Goal: Transaction & Acquisition: Obtain resource

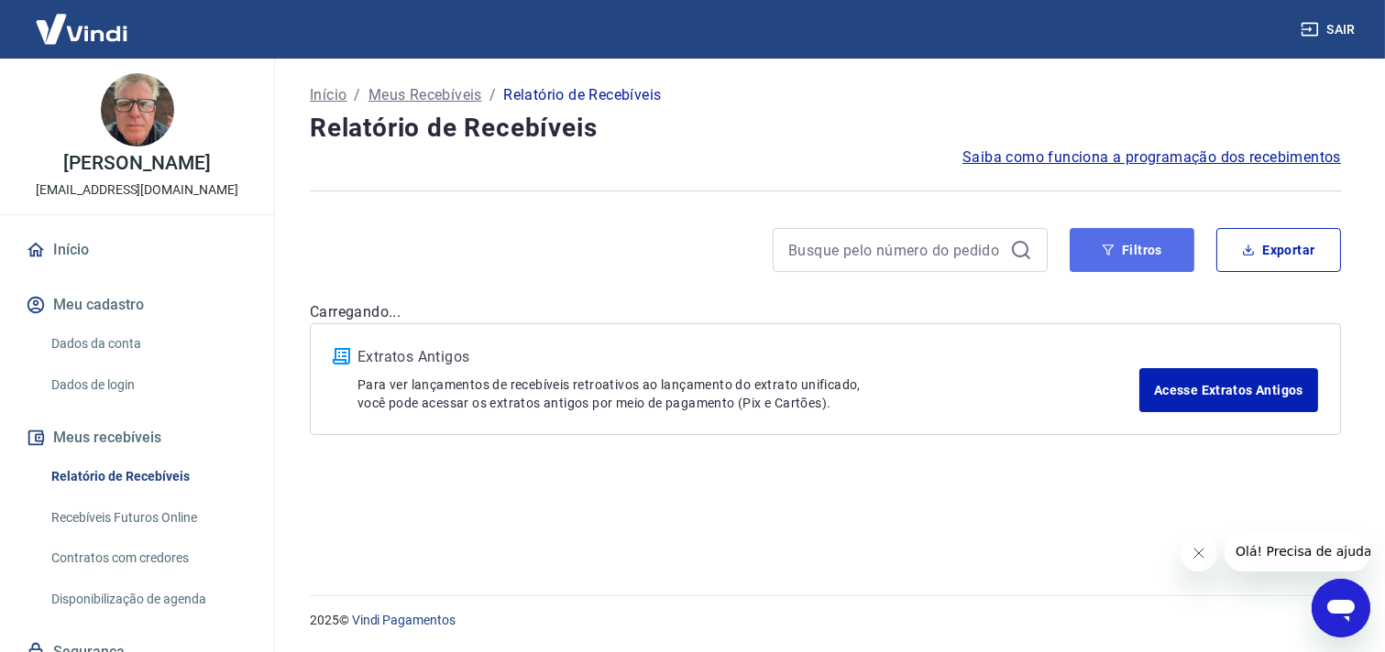
click at [1148, 257] on button "Filtros" at bounding box center [1131, 250] width 125 height 44
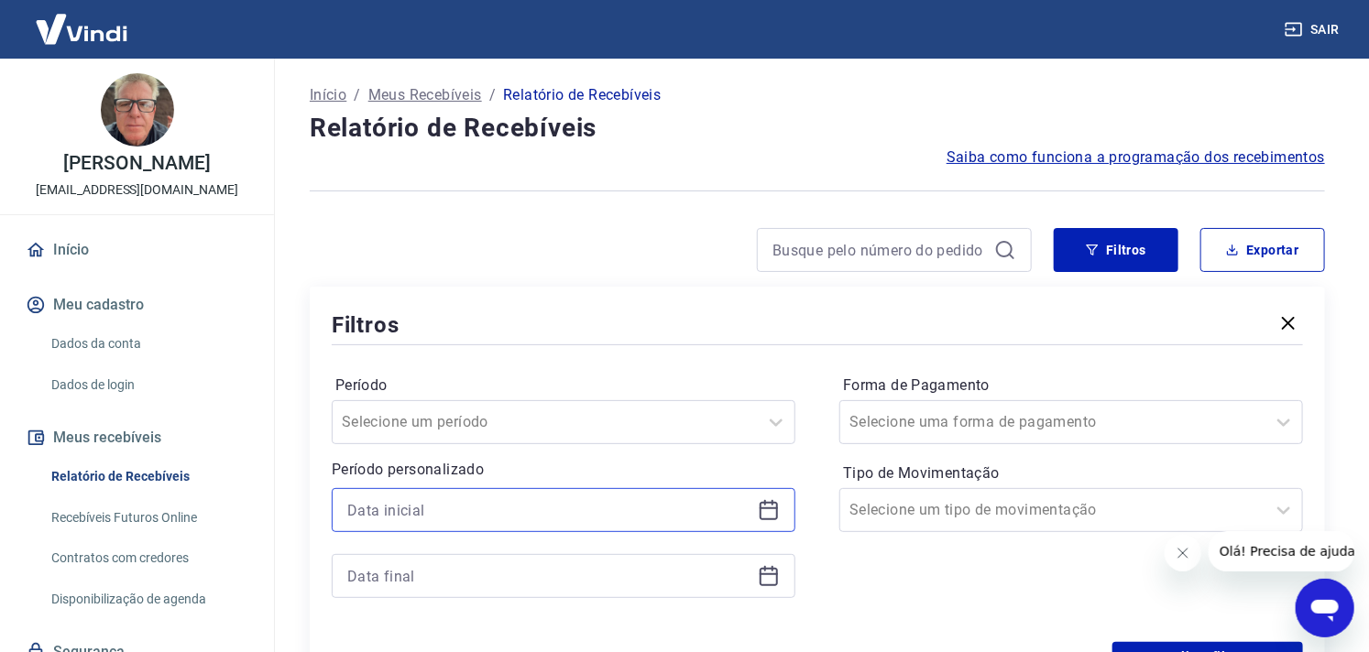
click at [426, 502] on input at bounding box center [548, 510] width 403 height 27
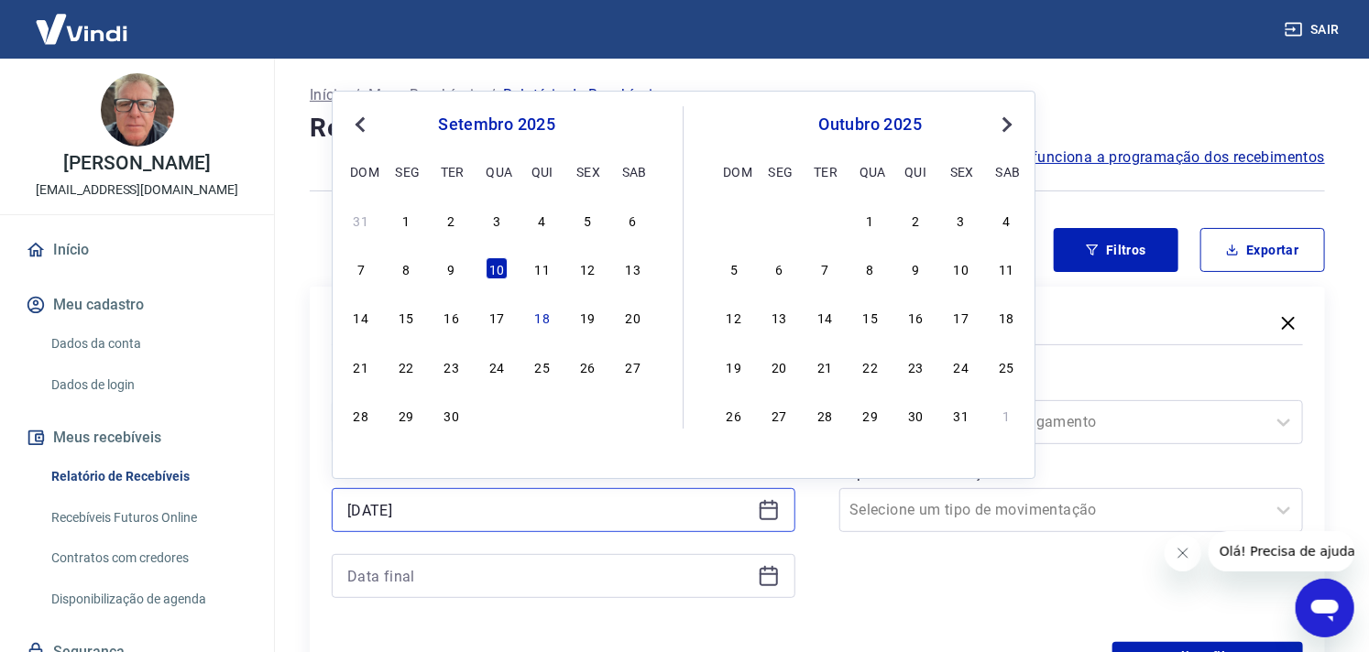
type input "[DATE]"
click at [420, 506] on input "[DATE]" at bounding box center [548, 510] width 403 height 27
click at [441, 596] on div at bounding box center [564, 576] width 464 height 44
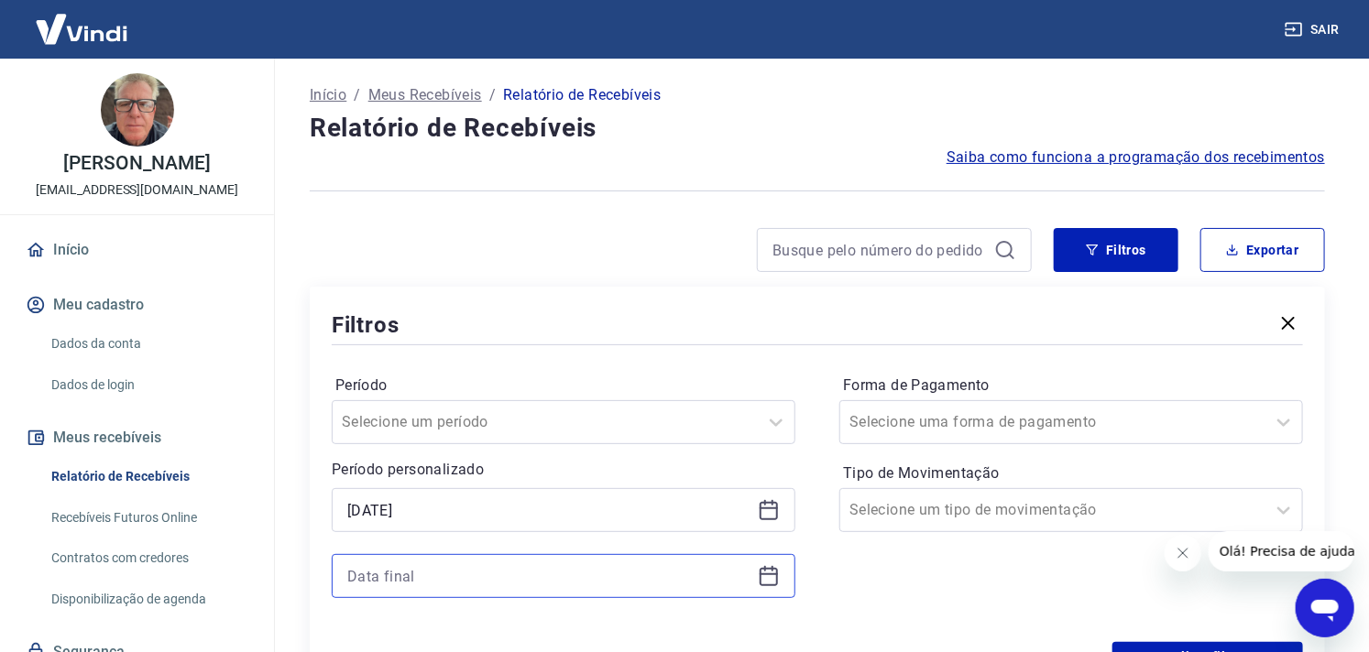
click at [411, 572] on input at bounding box center [548, 576] width 403 height 27
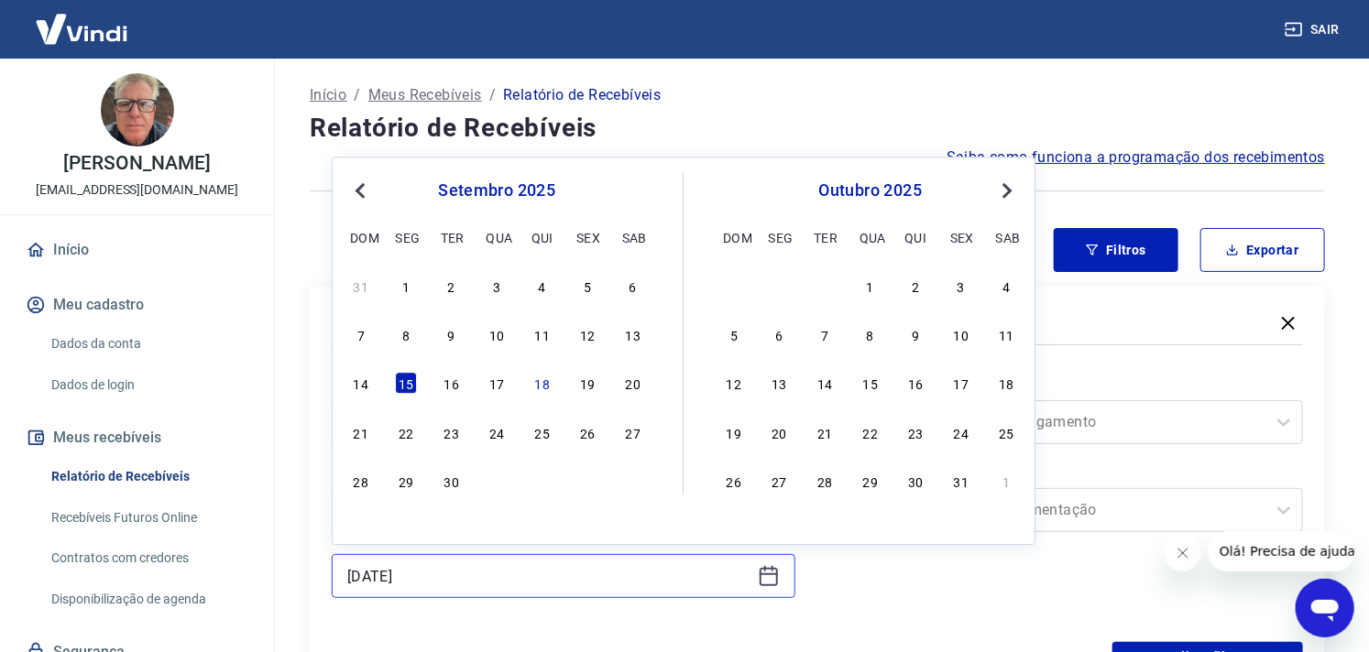
type input "[DATE]"
click at [459, 570] on input "[DATE]" at bounding box center [548, 576] width 403 height 27
click at [876, 605] on div "Forma de Pagamento Selecione uma forma de pagamento Tipo de Movimentação Seleci…" at bounding box center [1071, 495] width 464 height 249
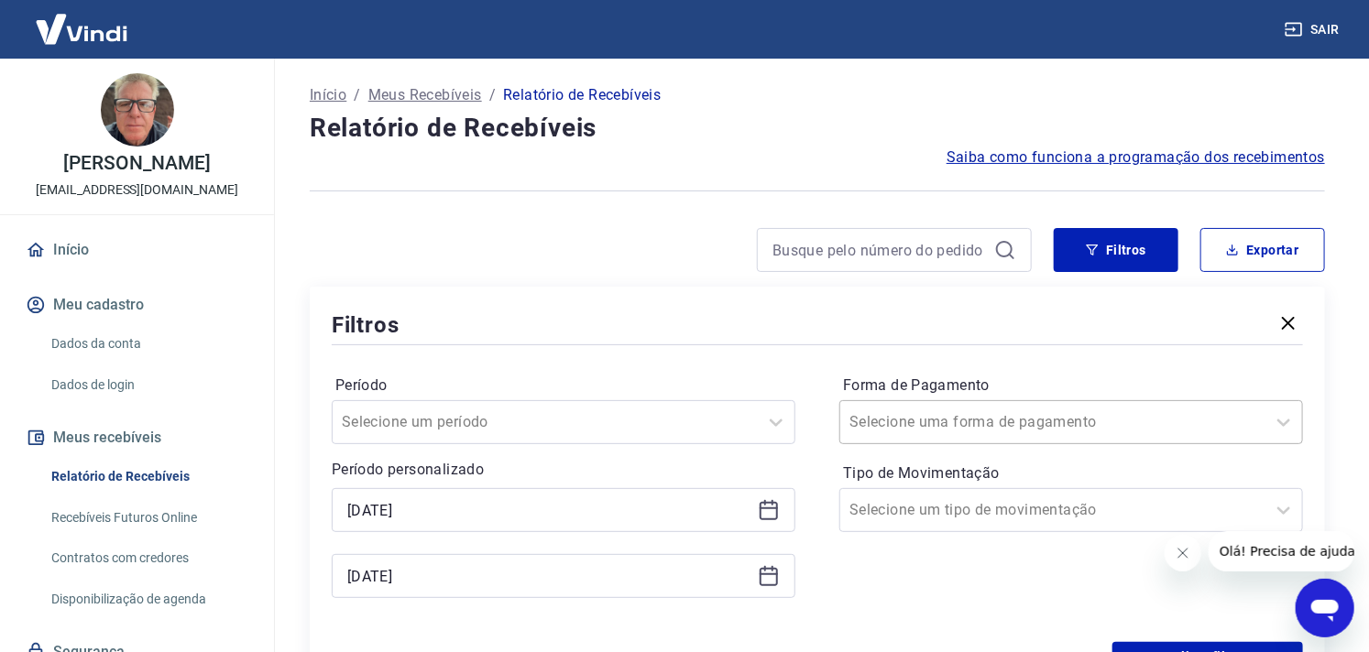
click at [959, 417] on input "Forma de Pagamento" at bounding box center [942, 422] width 185 height 22
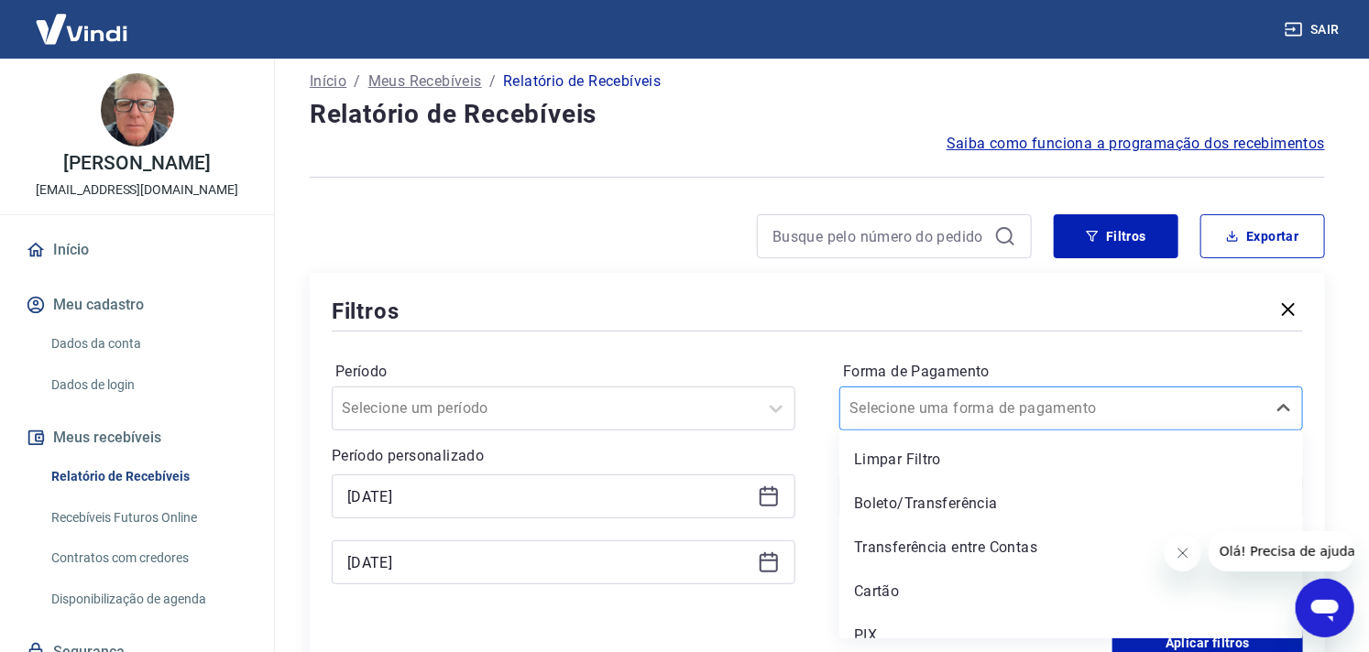
scroll to position [19, 0]
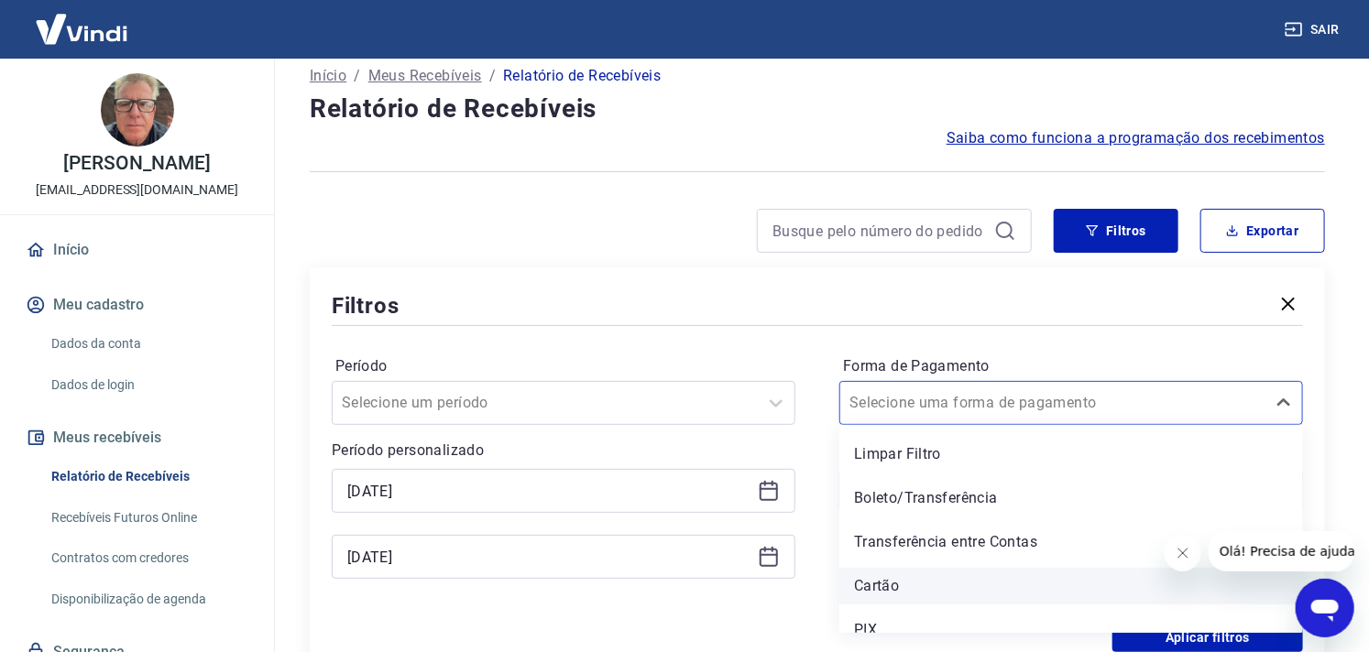
click at [924, 571] on div "Cartão" at bounding box center [1071, 586] width 464 height 37
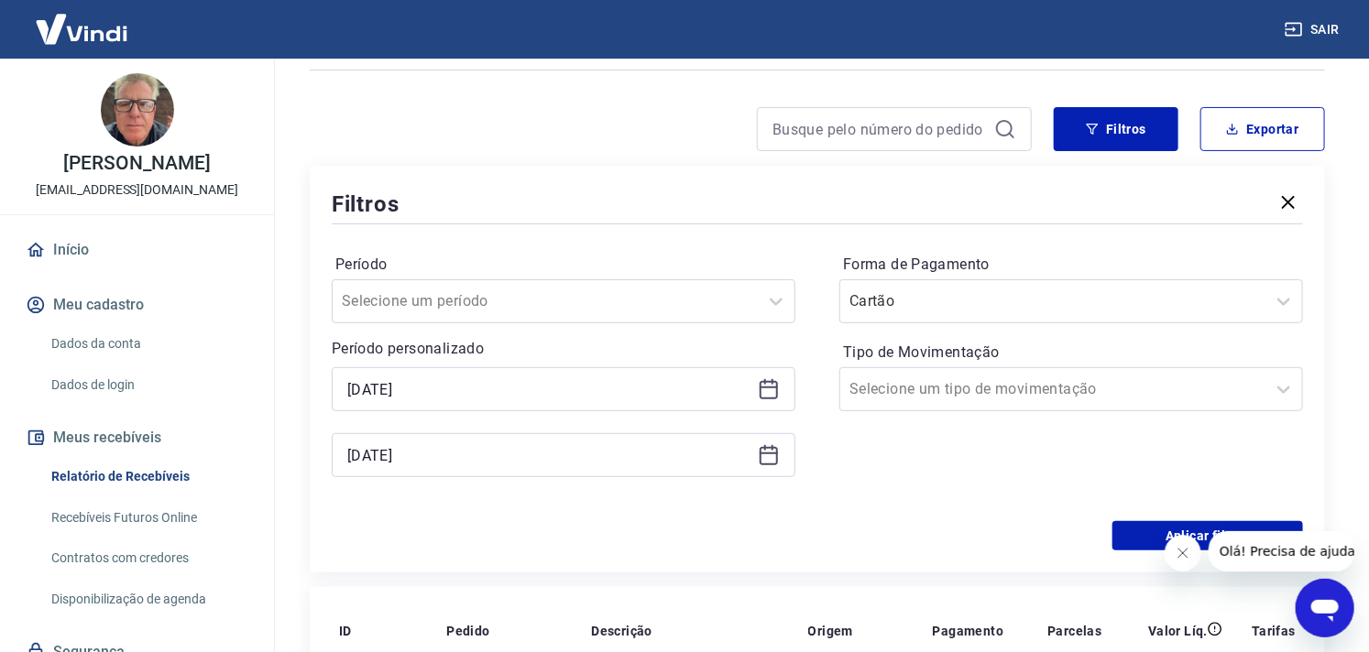
scroll to position [223, 0]
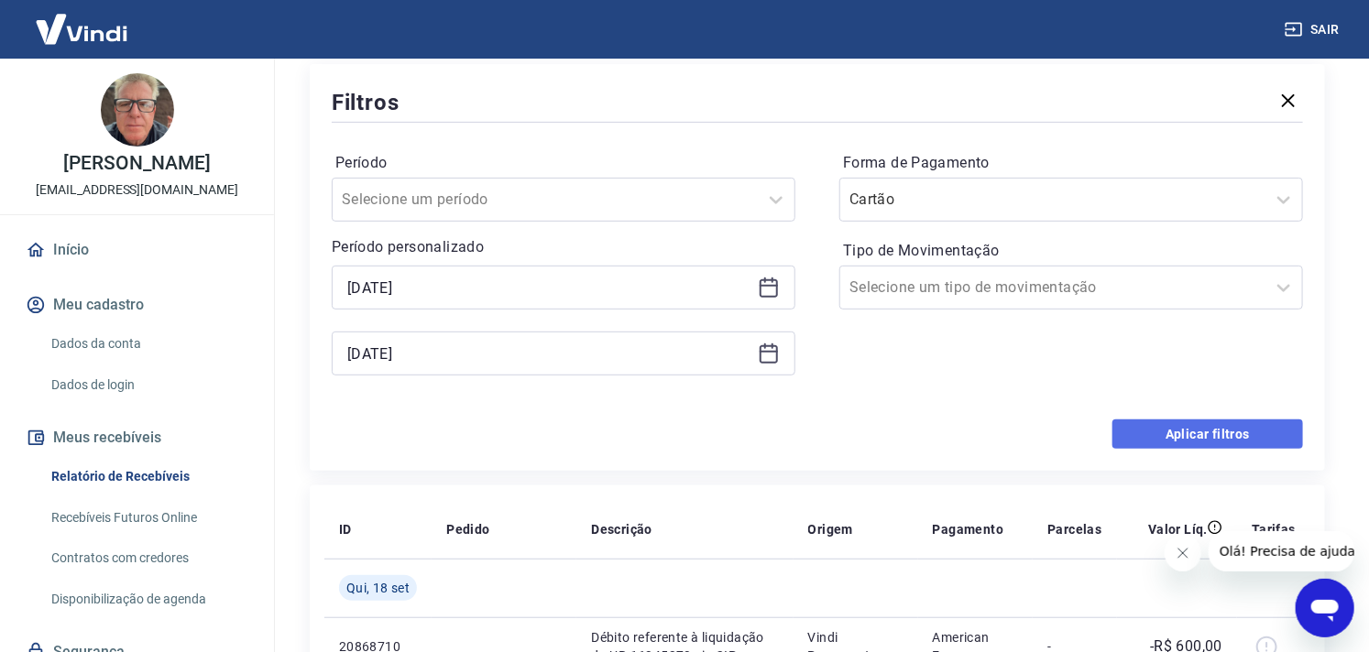
click at [1211, 438] on button "Aplicar filtros" at bounding box center [1208, 434] width 191 height 29
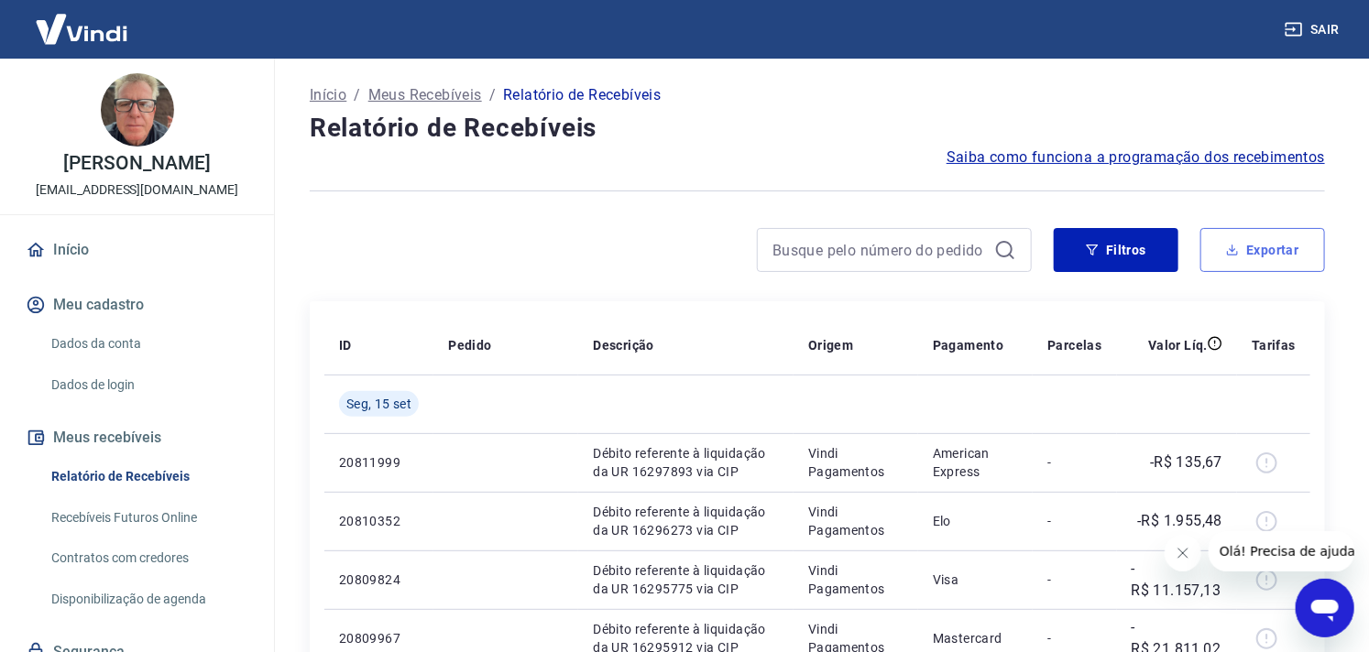
click at [1292, 236] on button "Exportar" at bounding box center [1263, 250] width 125 height 44
type input "[DATE]"
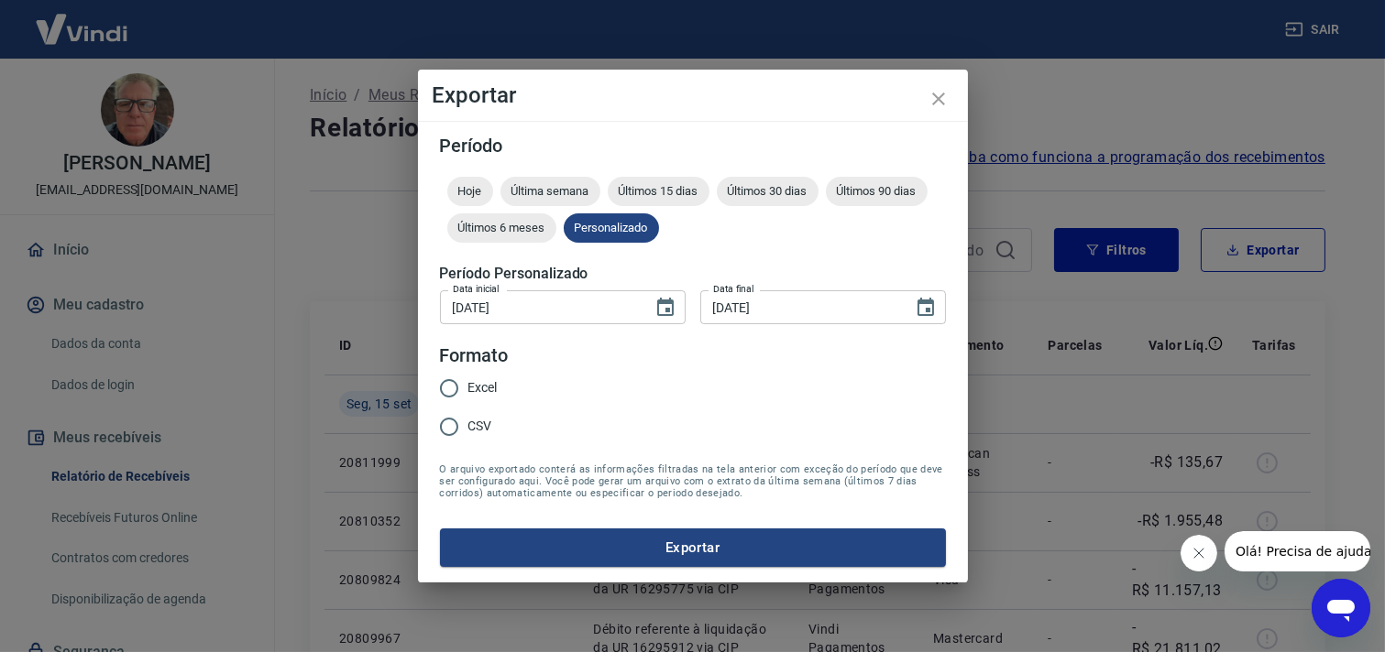
click at [477, 398] on label "Excel" at bounding box center [464, 388] width 68 height 38
click at [468, 398] on input "Excel" at bounding box center [449, 388] width 38 height 38
radio input "true"
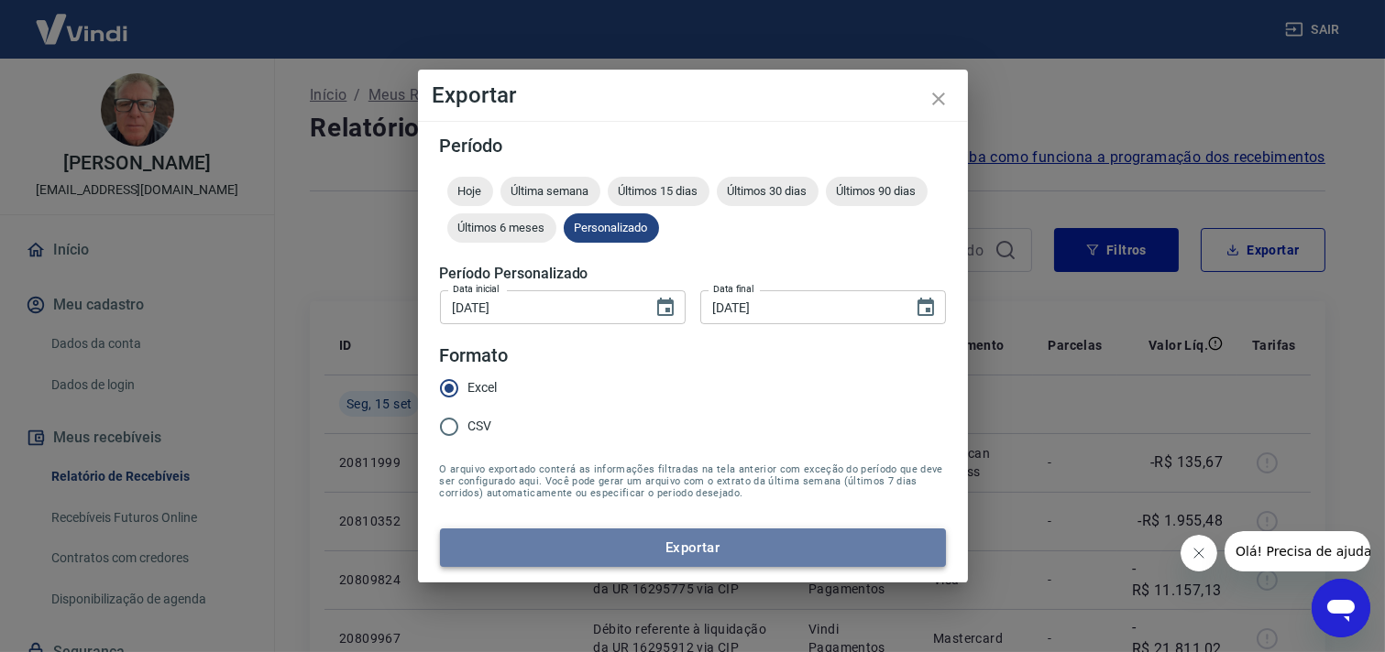
click at [661, 534] on button "Exportar" at bounding box center [693, 548] width 506 height 38
